Goal: Information Seeking & Learning: Learn about a topic

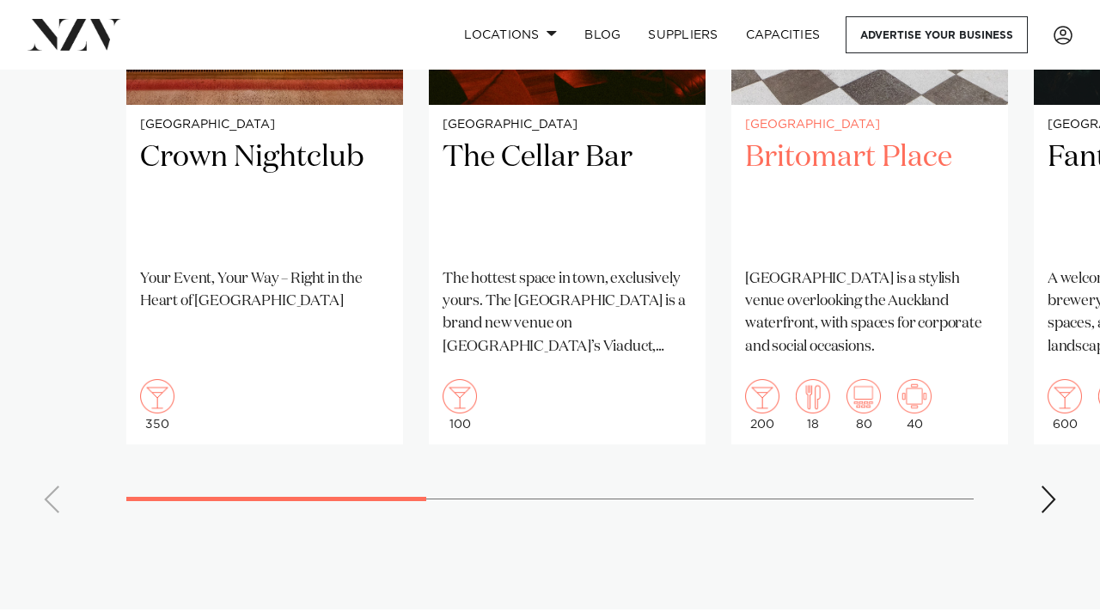
scroll to position [1424, 0]
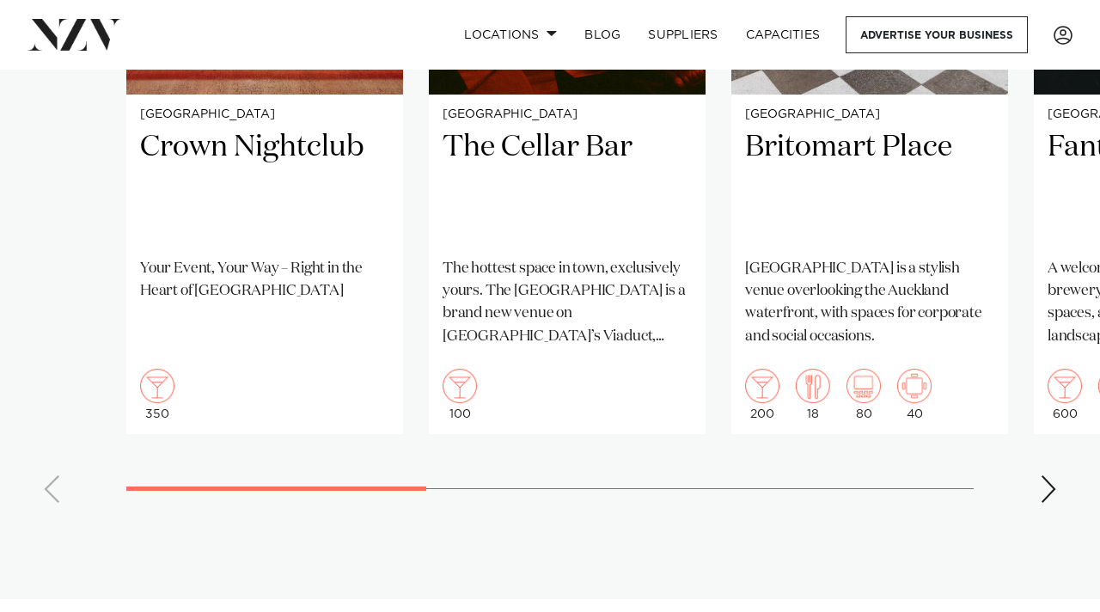
click at [1050, 486] on div "Next slide" at bounding box center [1048, 488] width 17 height 27
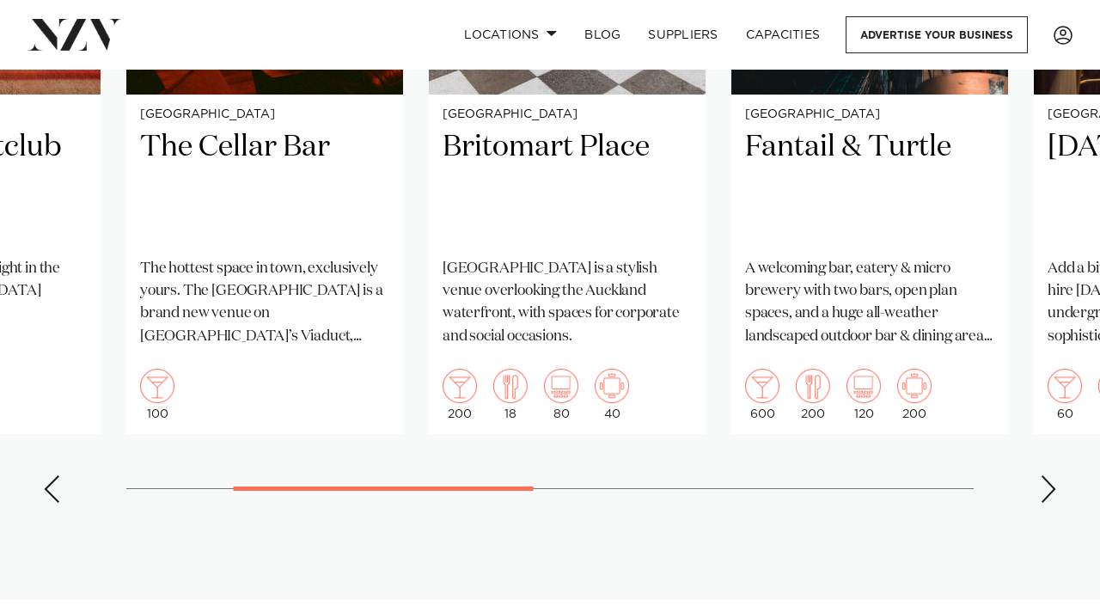
click at [1050, 486] on div "Next slide" at bounding box center [1048, 488] width 17 height 27
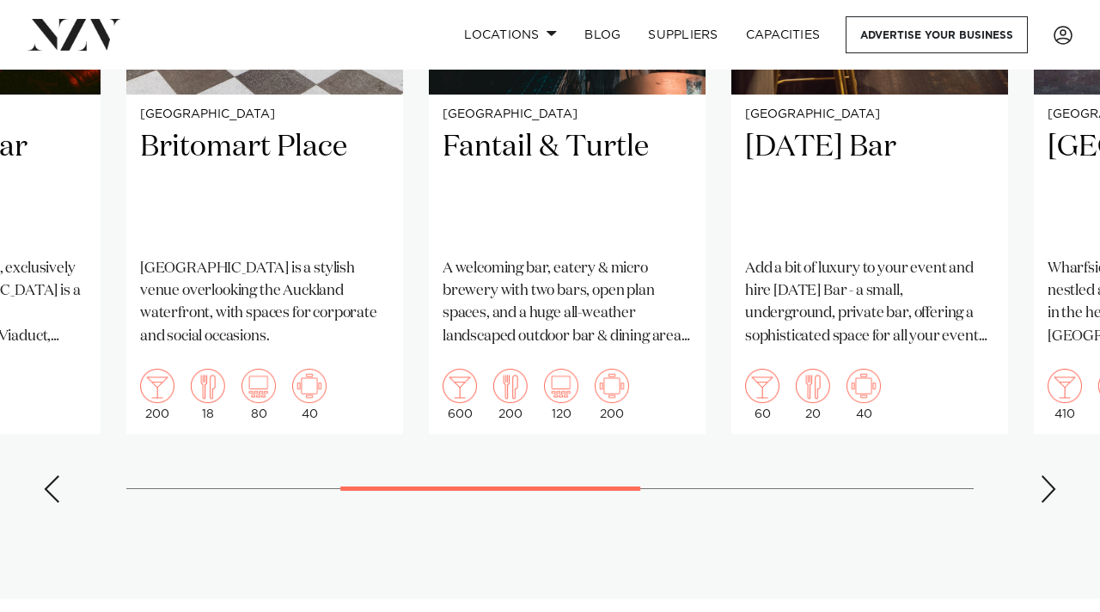
click at [52, 492] on div "Previous slide" at bounding box center [51, 488] width 17 height 27
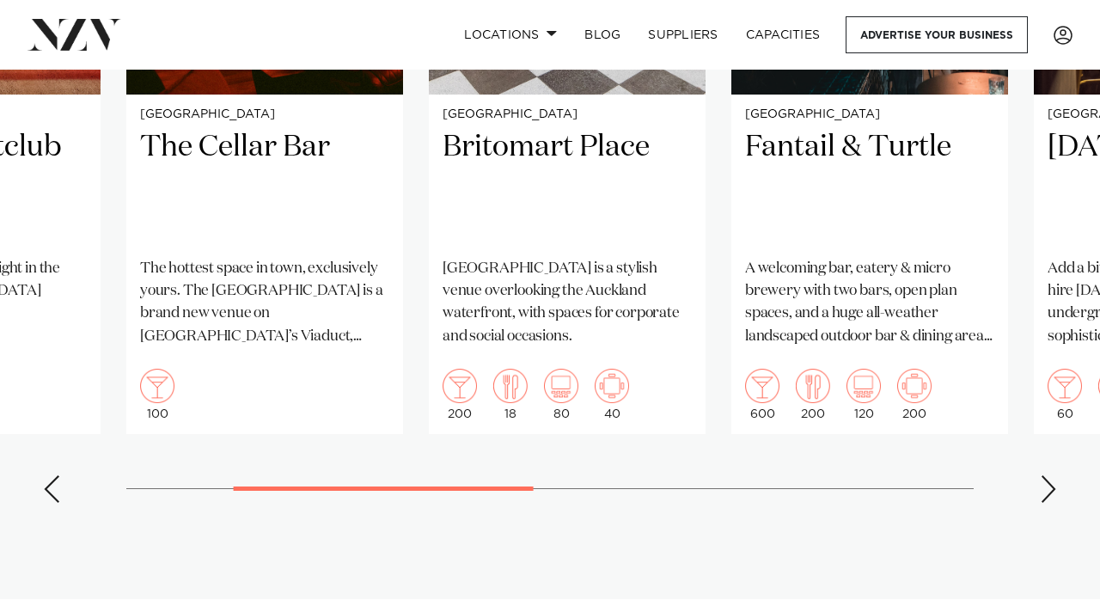
click at [52, 492] on div "Previous slide" at bounding box center [51, 488] width 17 height 27
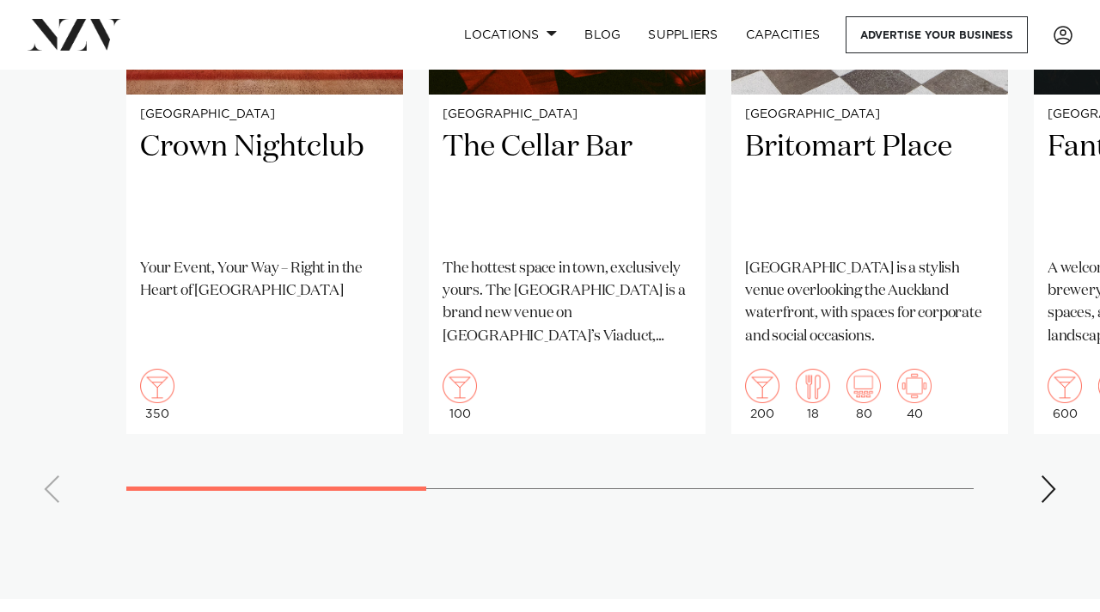
click at [1039, 498] on swiper-container "Auckland Crown Nightclub Your Event, Your Way – Right in the Heart of [GEOGRAPH…" at bounding box center [550, 119] width 1100 height 793
click at [1052, 486] on div "Next slide" at bounding box center [1048, 488] width 17 height 27
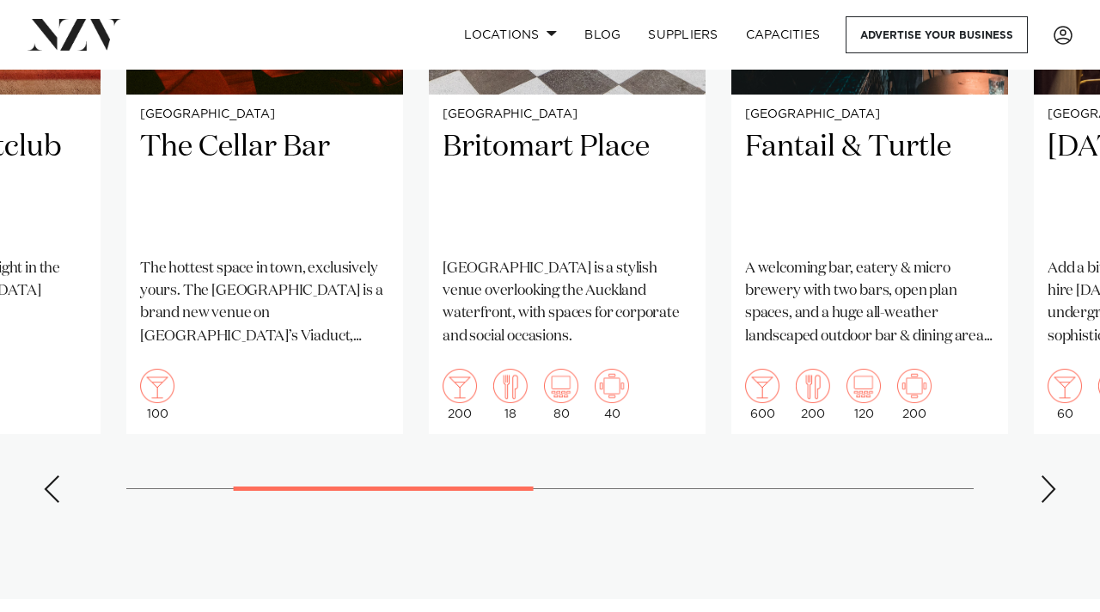
click at [1052, 486] on div "Next slide" at bounding box center [1048, 488] width 17 height 27
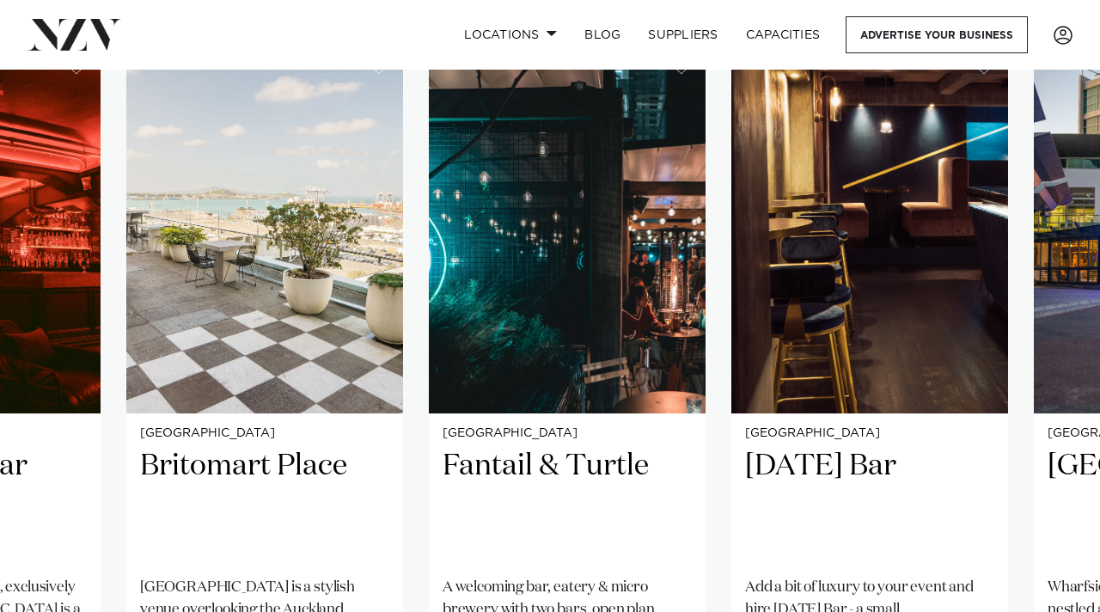
scroll to position [1103, 0]
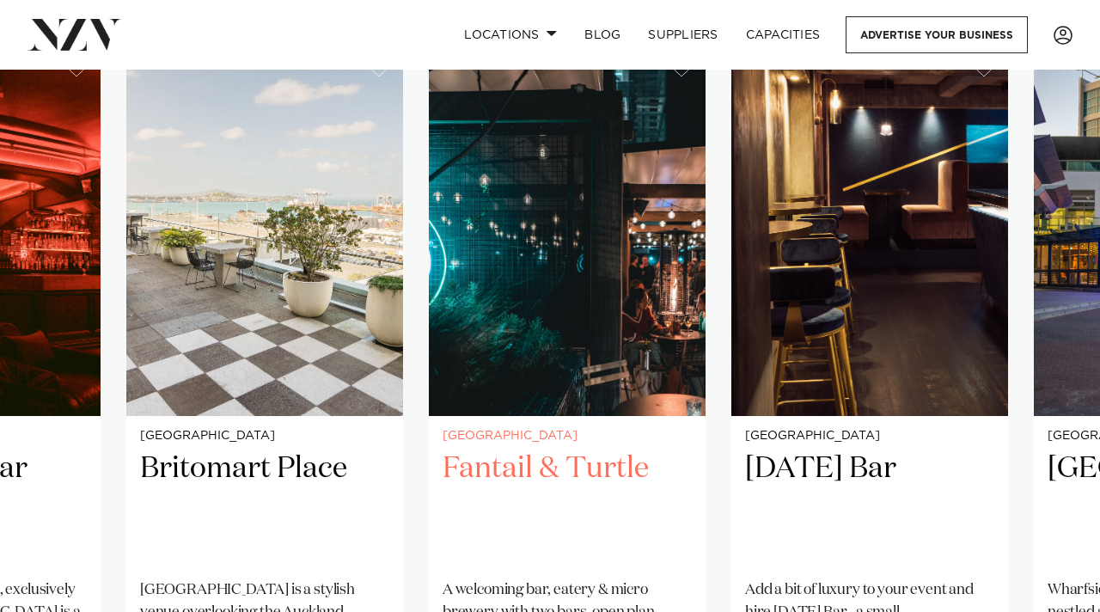
click at [596, 480] on h2 "Fantail & Turtle" at bounding box center [566, 507] width 249 height 116
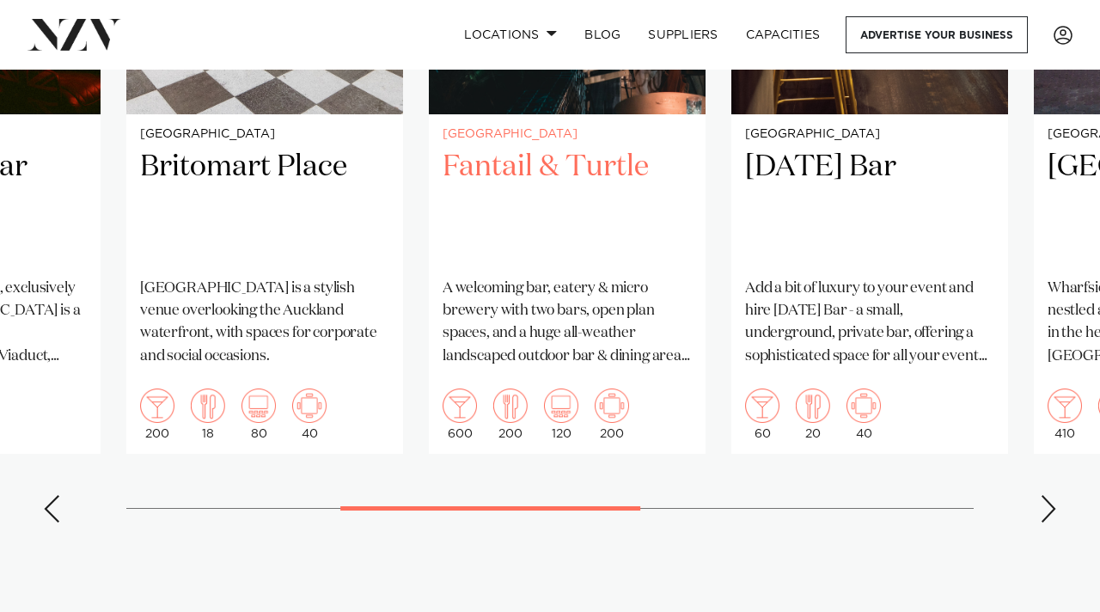
scroll to position [1406, 0]
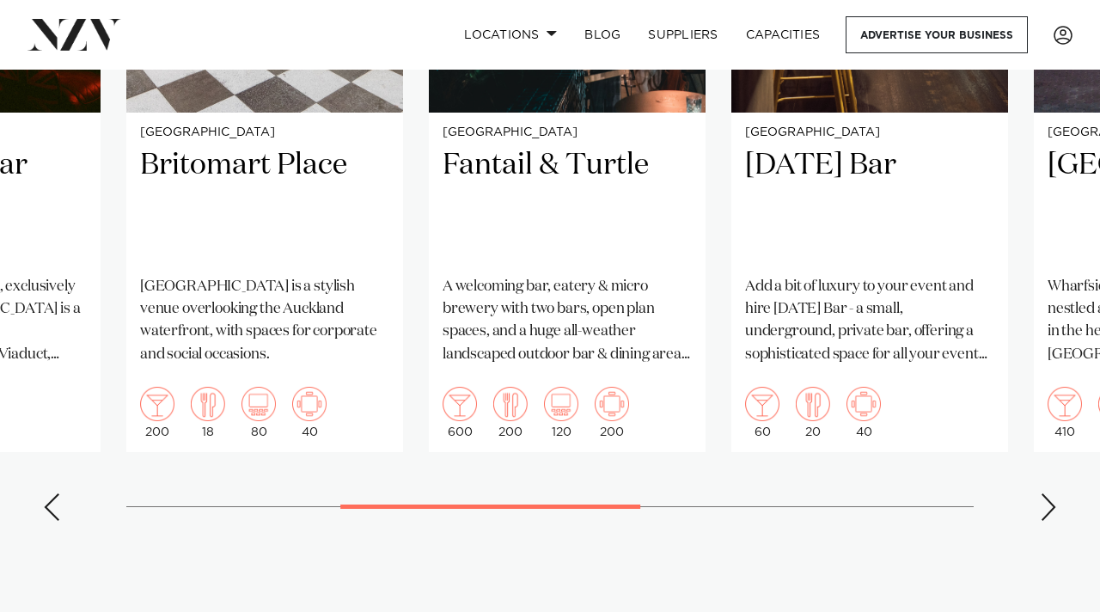
click at [1039, 519] on swiper-container "Auckland Crown Nightclub Your Event, Your Way – Right in the Heart of [GEOGRAPH…" at bounding box center [550, 137] width 1100 height 793
click at [1050, 502] on div "Next slide" at bounding box center [1048, 506] width 17 height 27
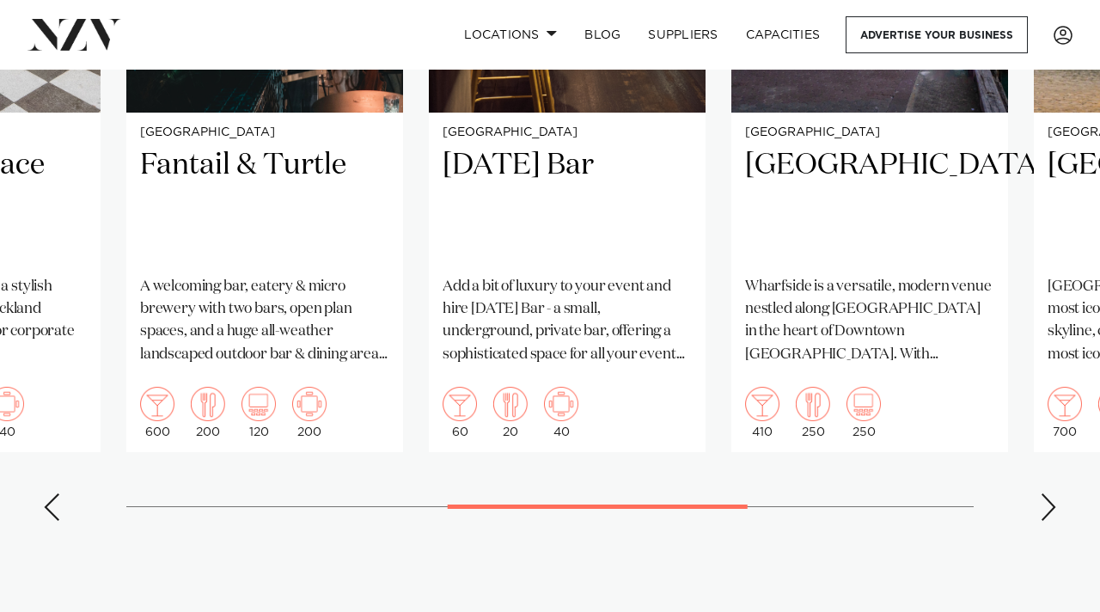
click at [1050, 502] on div "Next slide" at bounding box center [1048, 506] width 17 height 27
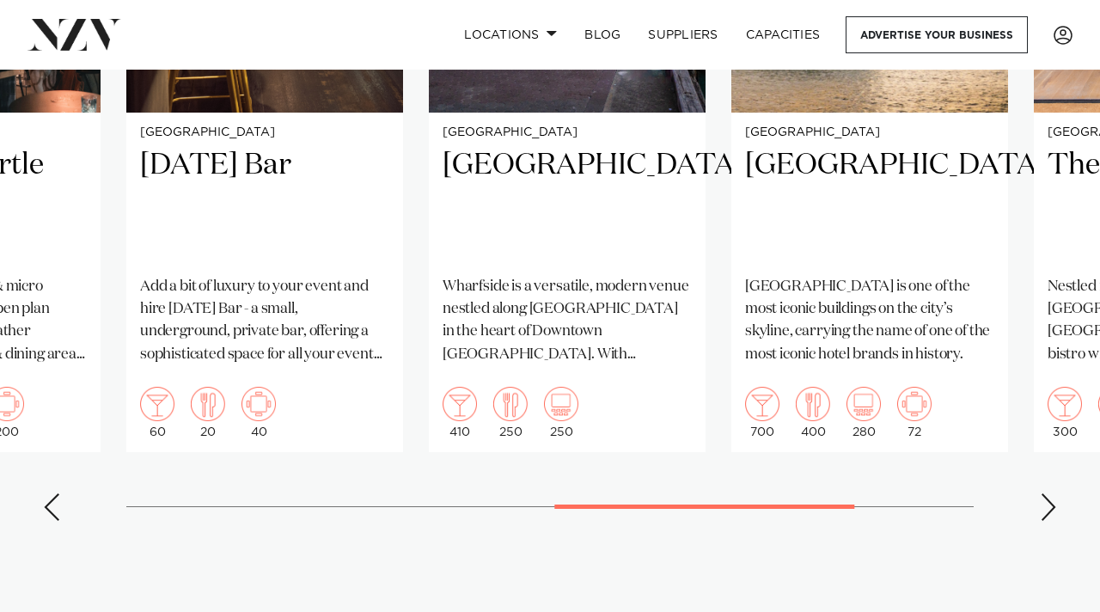
click at [1050, 502] on div "Next slide" at bounding box center [1048, 506] width 17 height 27
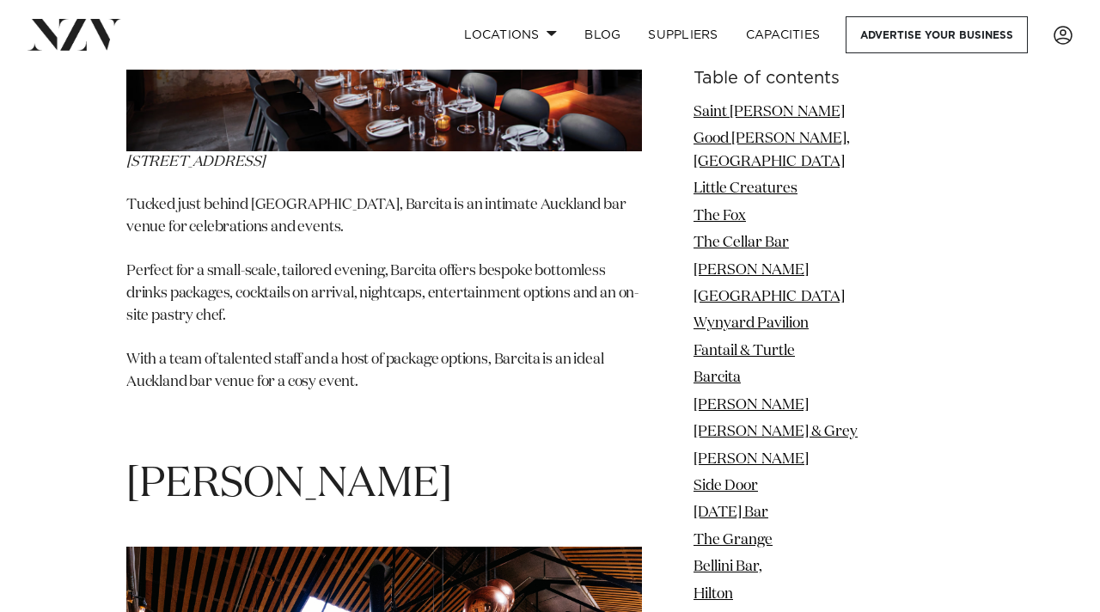
scroll to position [9002, 0]
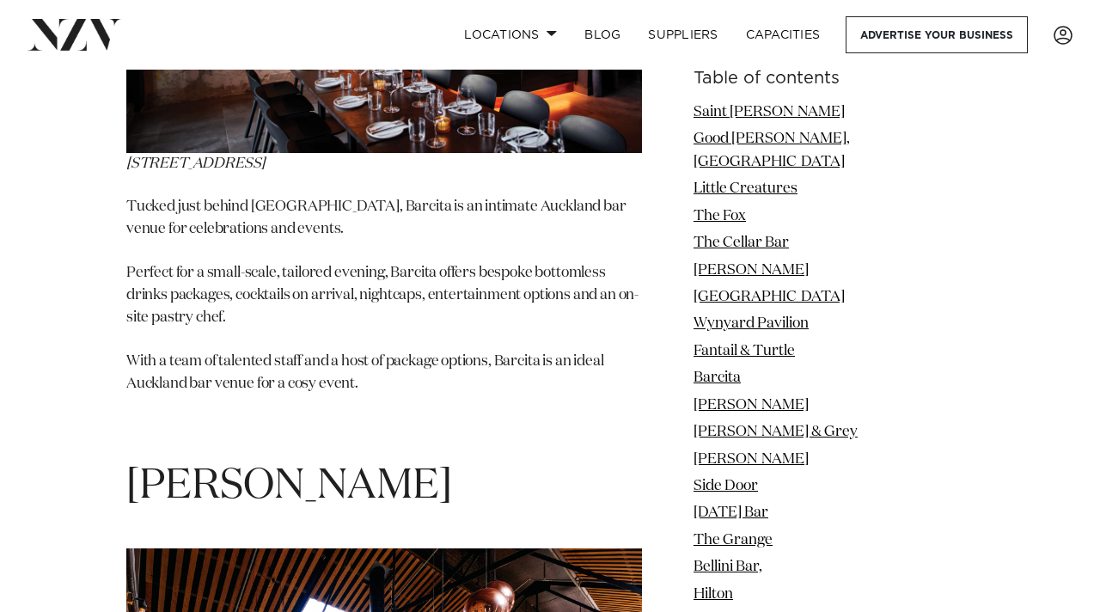
click at [445, 153] on img at bounding box center [383, 10] width 515 height 286
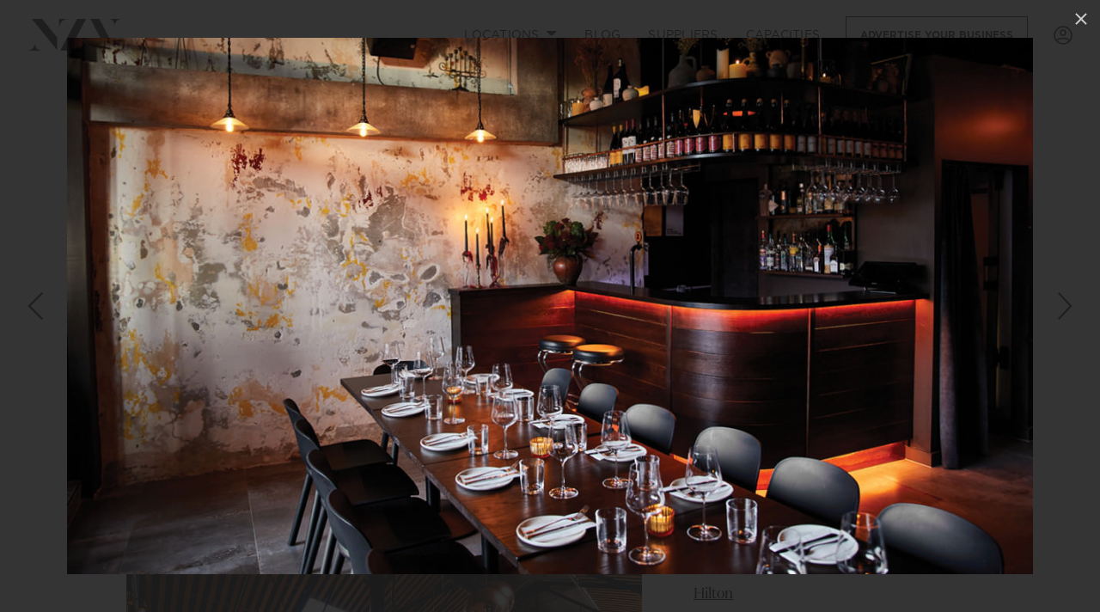
click at [445, 170] on img at bounding box center [550, 306] width 966 height 536
click at [79, 159] on img at bounding box center [550, 306] width 966 height 536
click at [21, 161] on div at bounding box center [550, 306] width 1100 height 612
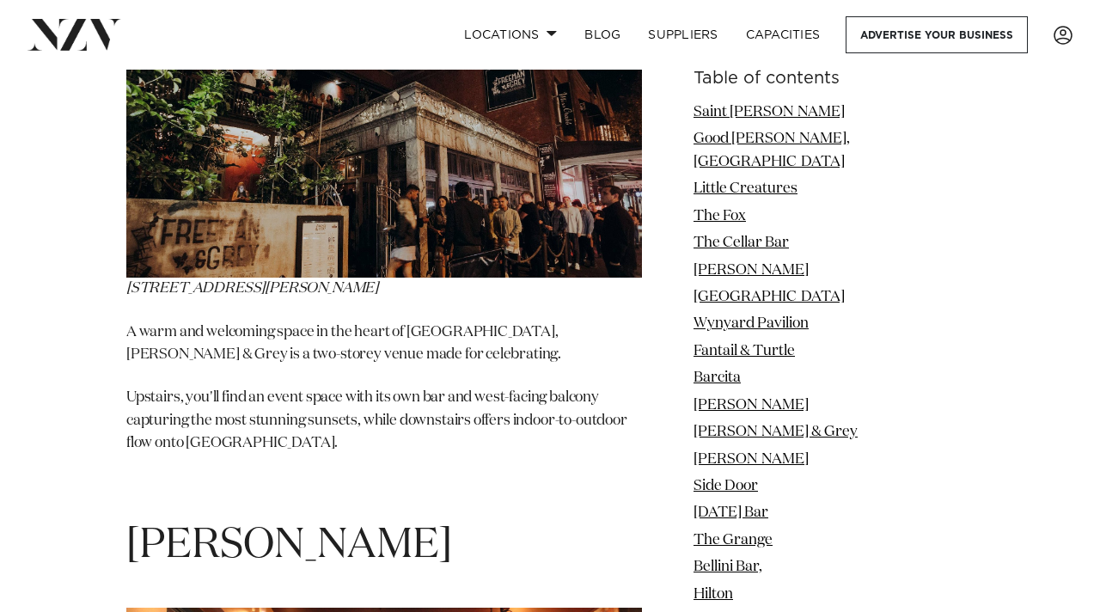
scroll to position [10296, 0]
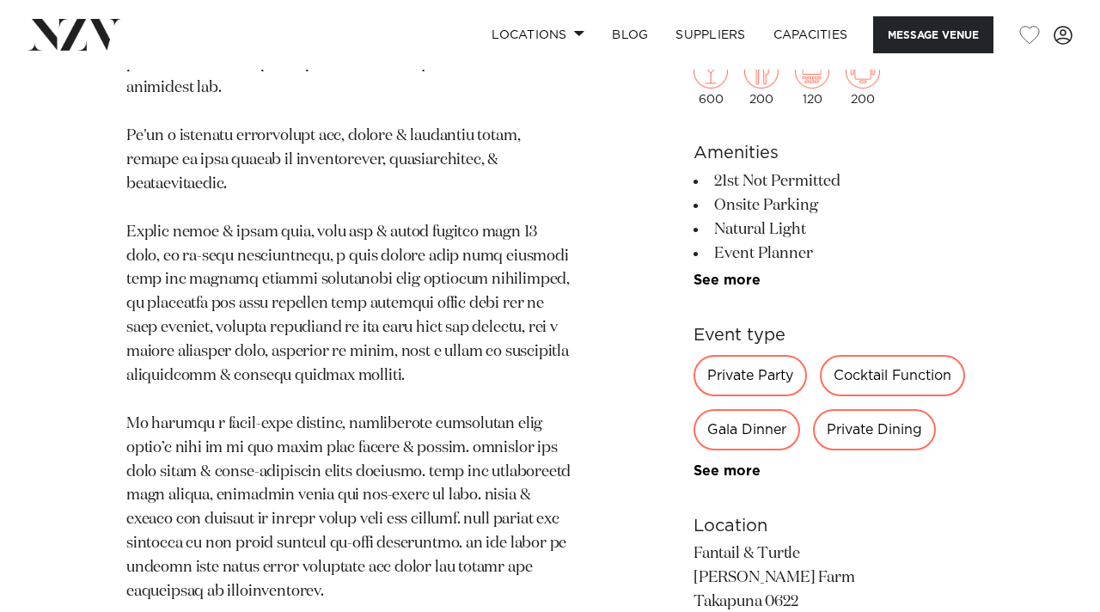
scroll to position [881, 0]
